Goal: Check status: Check status

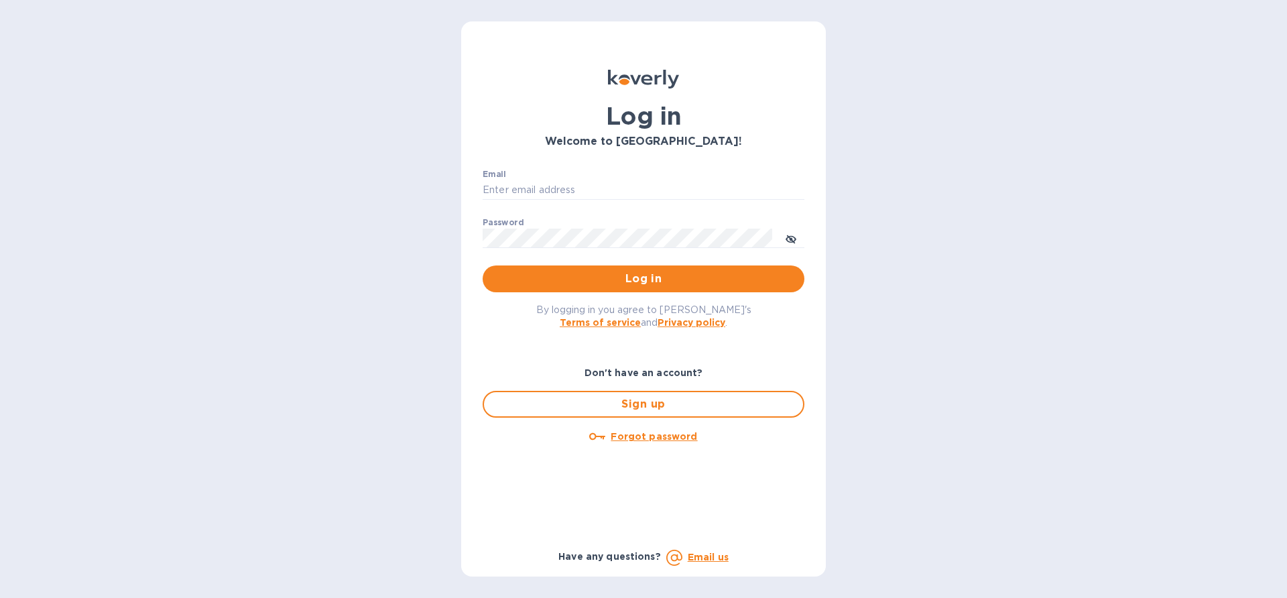
type input "[EMAIL_ADDRESS][DOMAIN_NAME]"
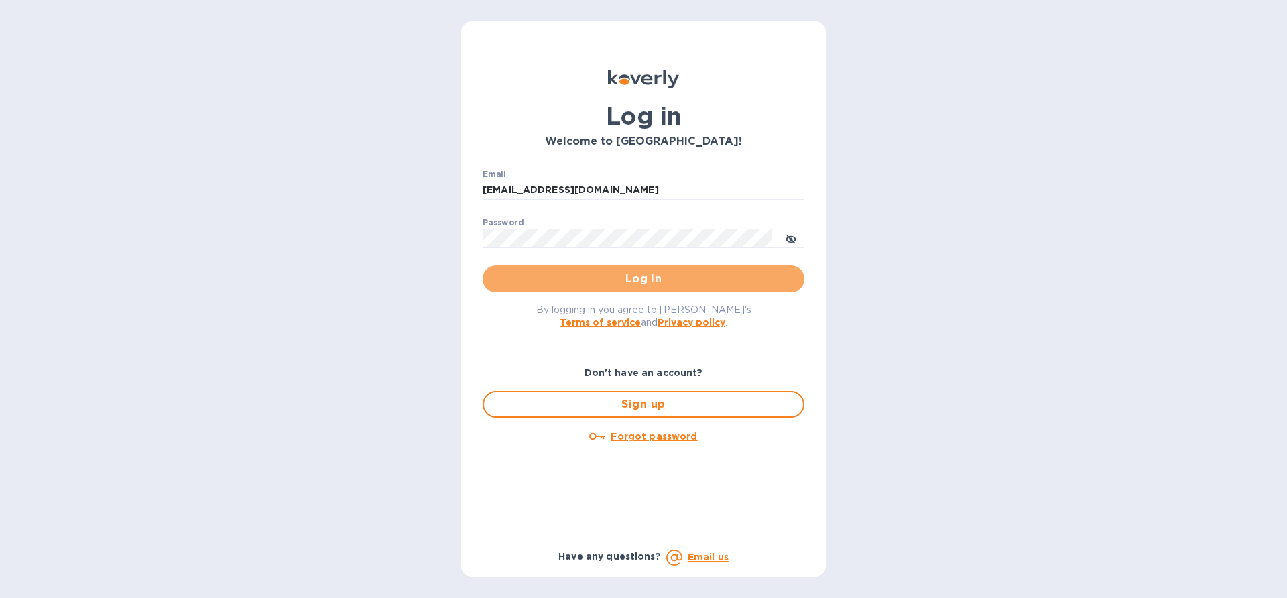
click at [634, 270] on button "Log in" at bounding box center [644, 279] width 322 height 27
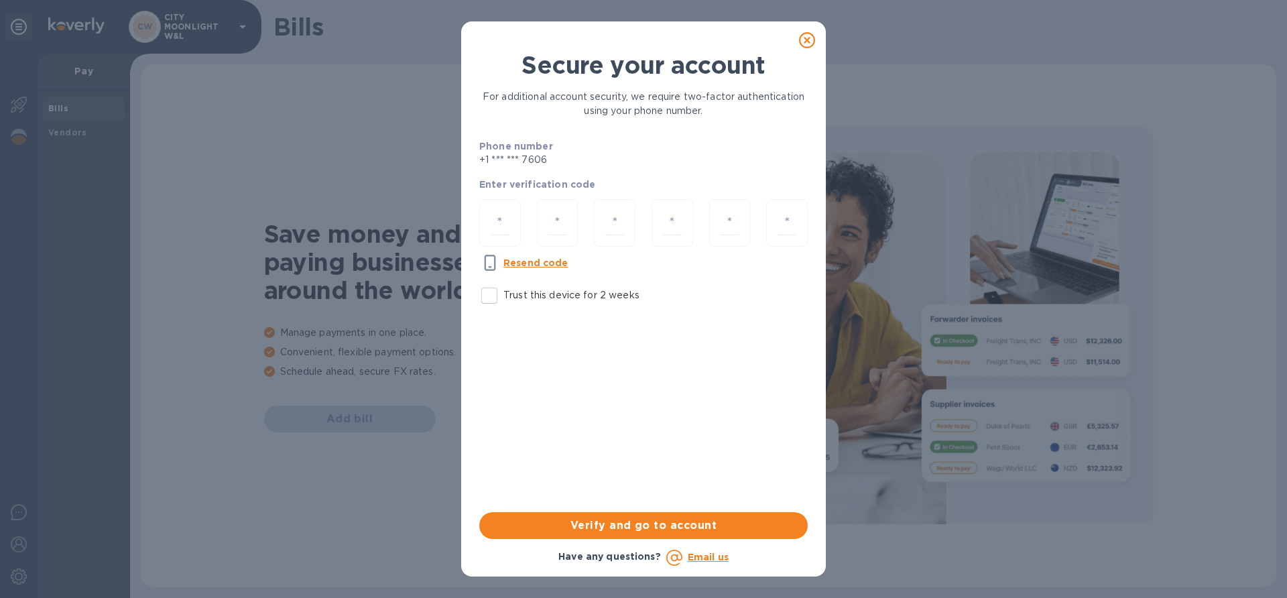
click at [498, 296] on input "Trust this device for 2 weeks" at bounding box center [489, 296] width 28 height 28
checkbox input "true"
click at [502, 219] on input "number" at bounding box center [500, 223] width 19 height 25
type input "7"
type input "6"
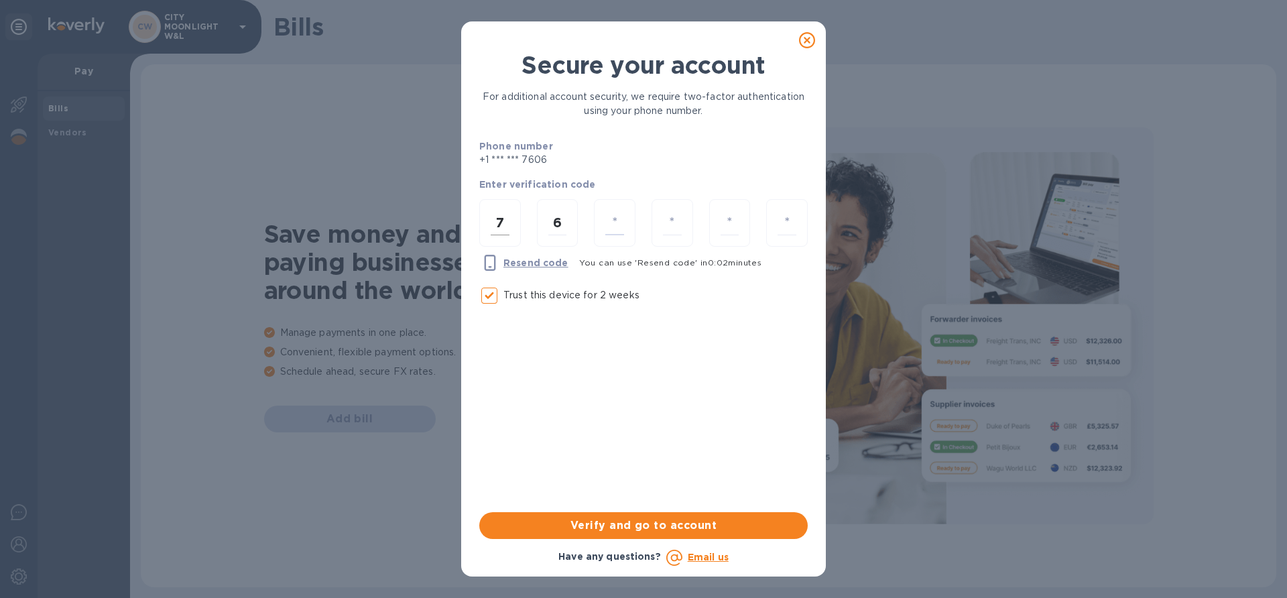
type input "1"
type input "2"
type input "9"
type input "2"
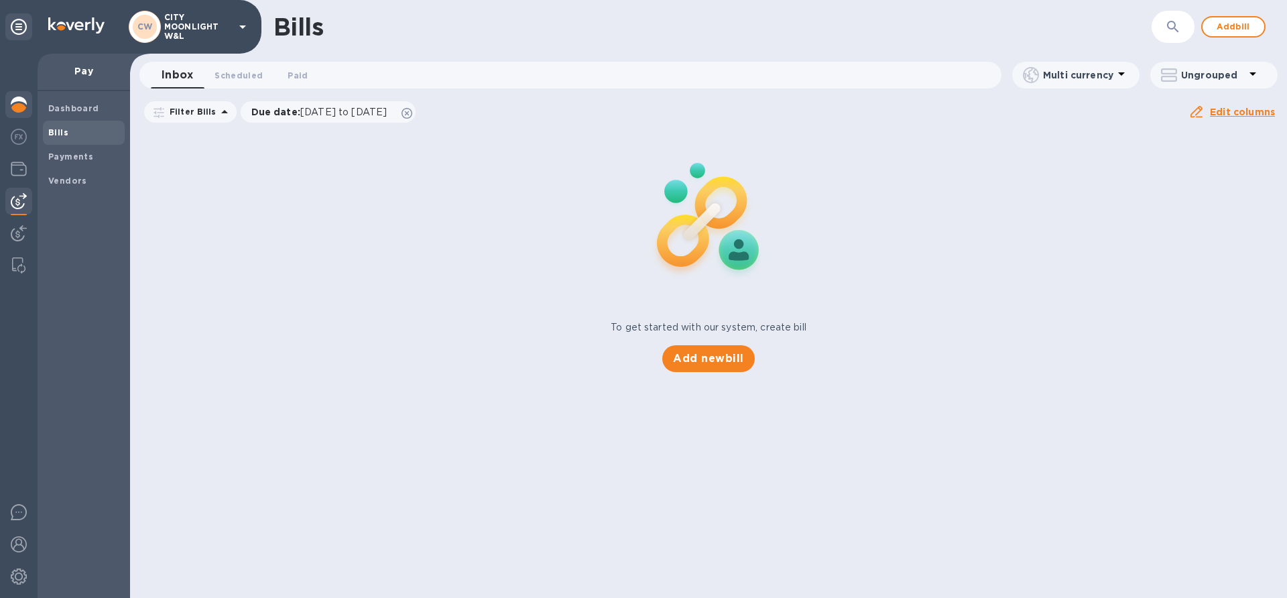
click at [23, 115] on div at bounding box center [18, 106] width 27 height 30
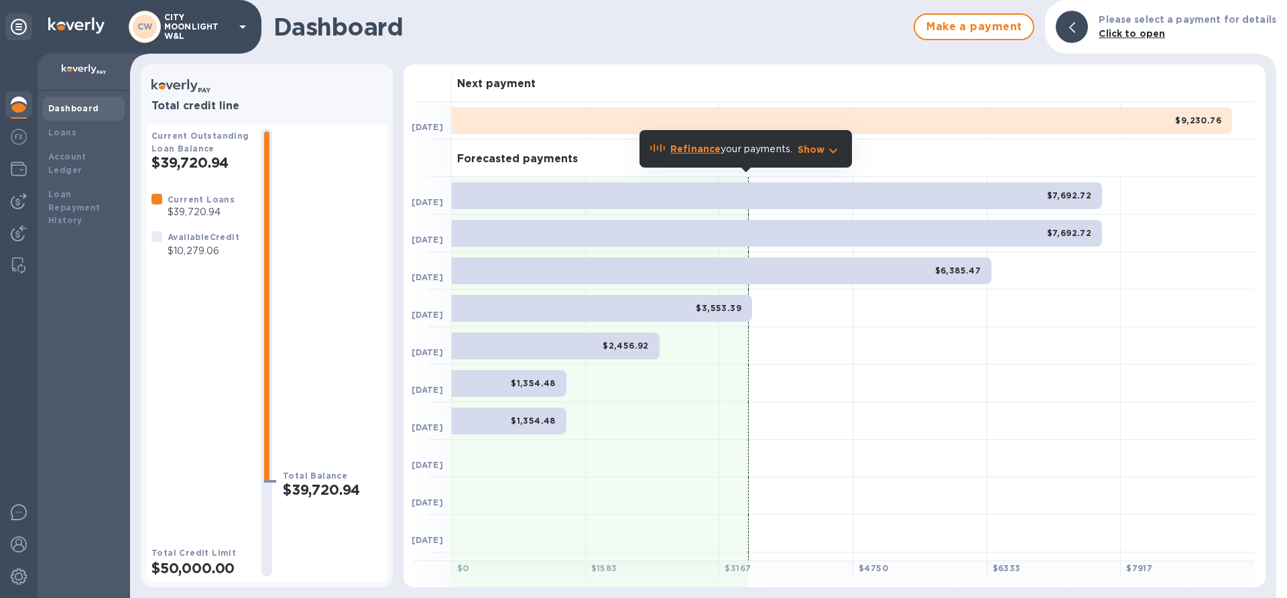
click at [182, 273] on div "Current Loans $39,720.94 Available Credit $10,279.06" at bounding box center [201, 358] width 99 height 332
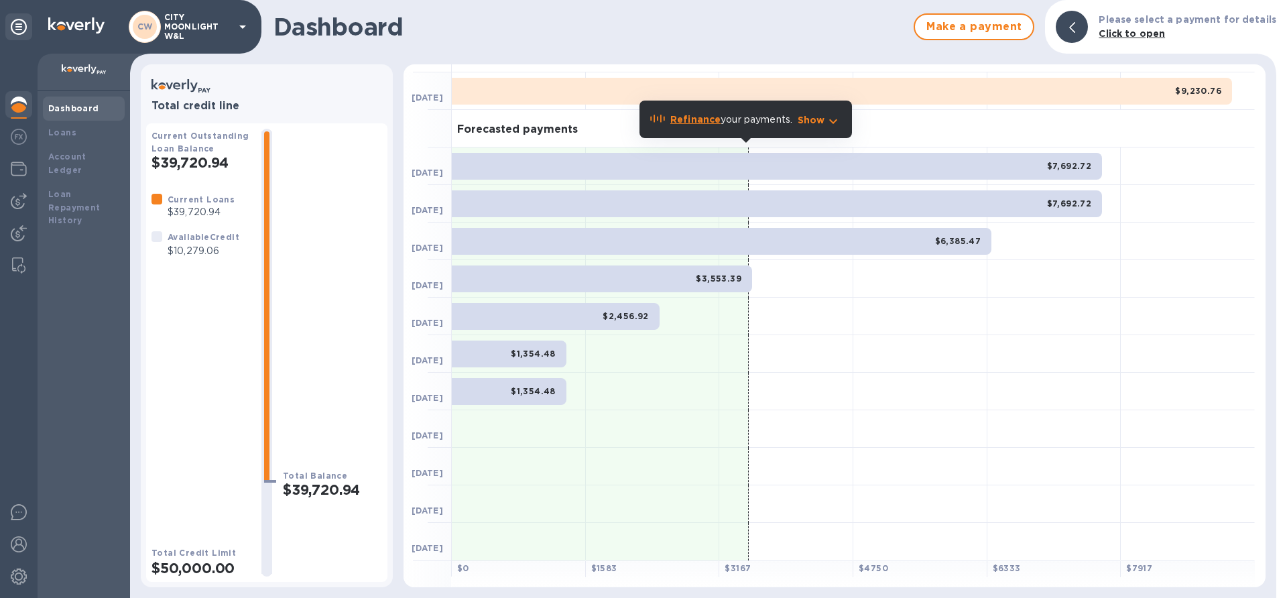
scroll to position [29, 0]
click at [181, 347] on div "Current Loans $39,720.94 Available Credit $10,279.06" at bounding box center [201, 358] width 99 height 332
